Goal: Check status

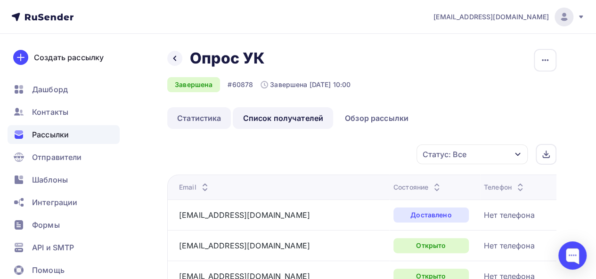
click at [211, 127] on link "Статистика" at bounding box center [199, 118] width 64 height 22
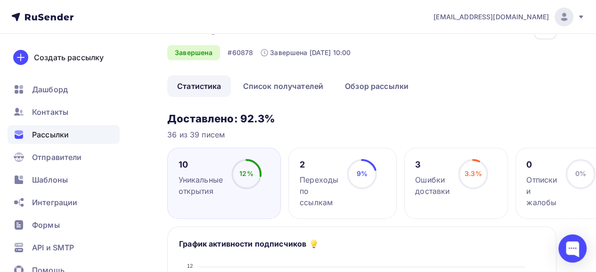
scroll to position [47, 0]
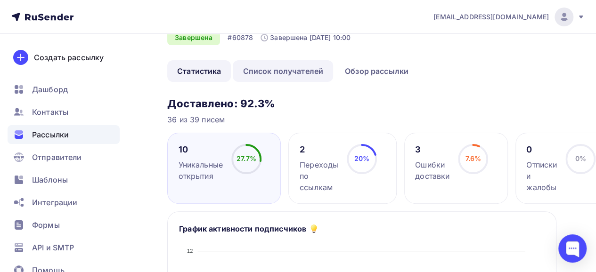
click at [299, 66] on link "Список получателей" at bounding box center [283, 71] width 100 height 22
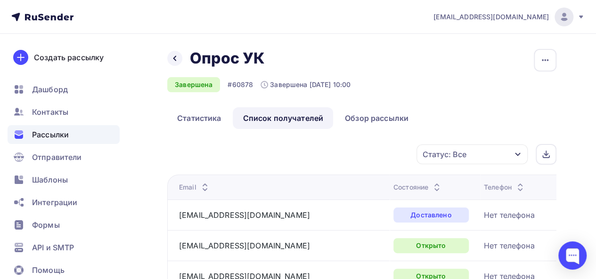
click at [450, 155] on div "Статус: Все" at bounding box center [445, 154] width 44 height 11
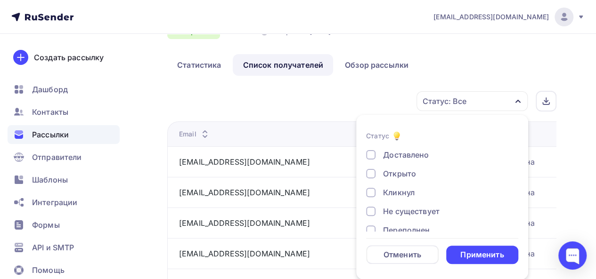
click at [400, 176] on div "Открыто" at bounding box center [399, 173] width 33 height 11
click at [484, 259] on div "Применить" at bounding box center [481, 255] width 43 height 11
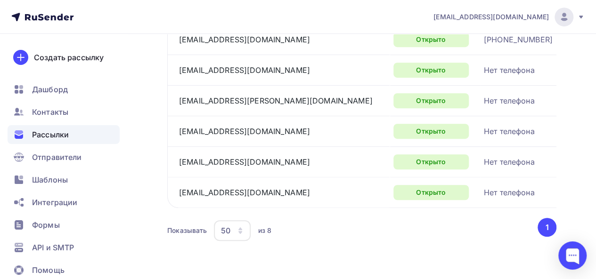
scroll to position [49, 0]
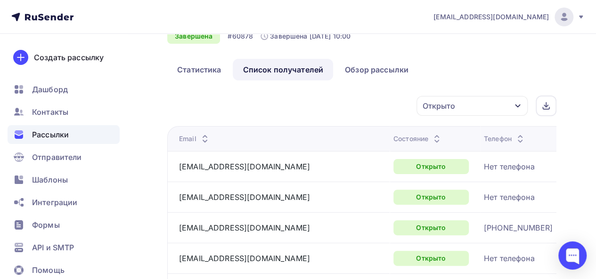
click at [431, 115] on div "Открыто" at bounding box center [471, 106] width 111 height 20
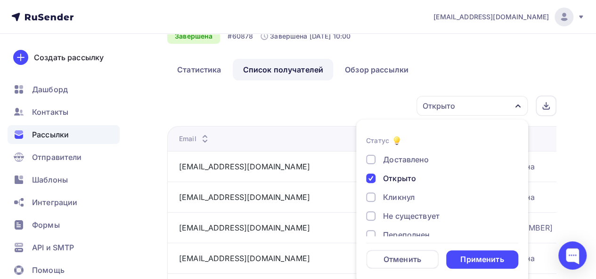
scroll to position [53, 0]
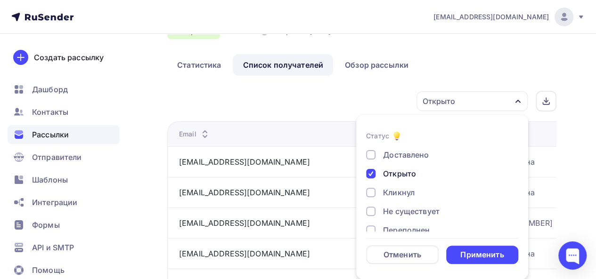
click at [389, 173] on div "Открыто" at bounding box center [399, 173] width 33 height 11
click at [394, 196] on div "Кликнул" at bounding box center [399, 192] width 32 height 11
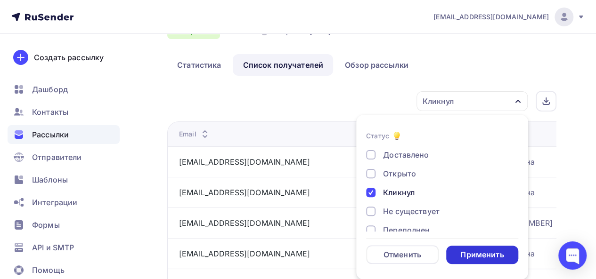
click at [488, 254] on div "Применить" at bounding box center [481, 255] width 43 height 11
